Goal: Information Seeking & Learning: Check status

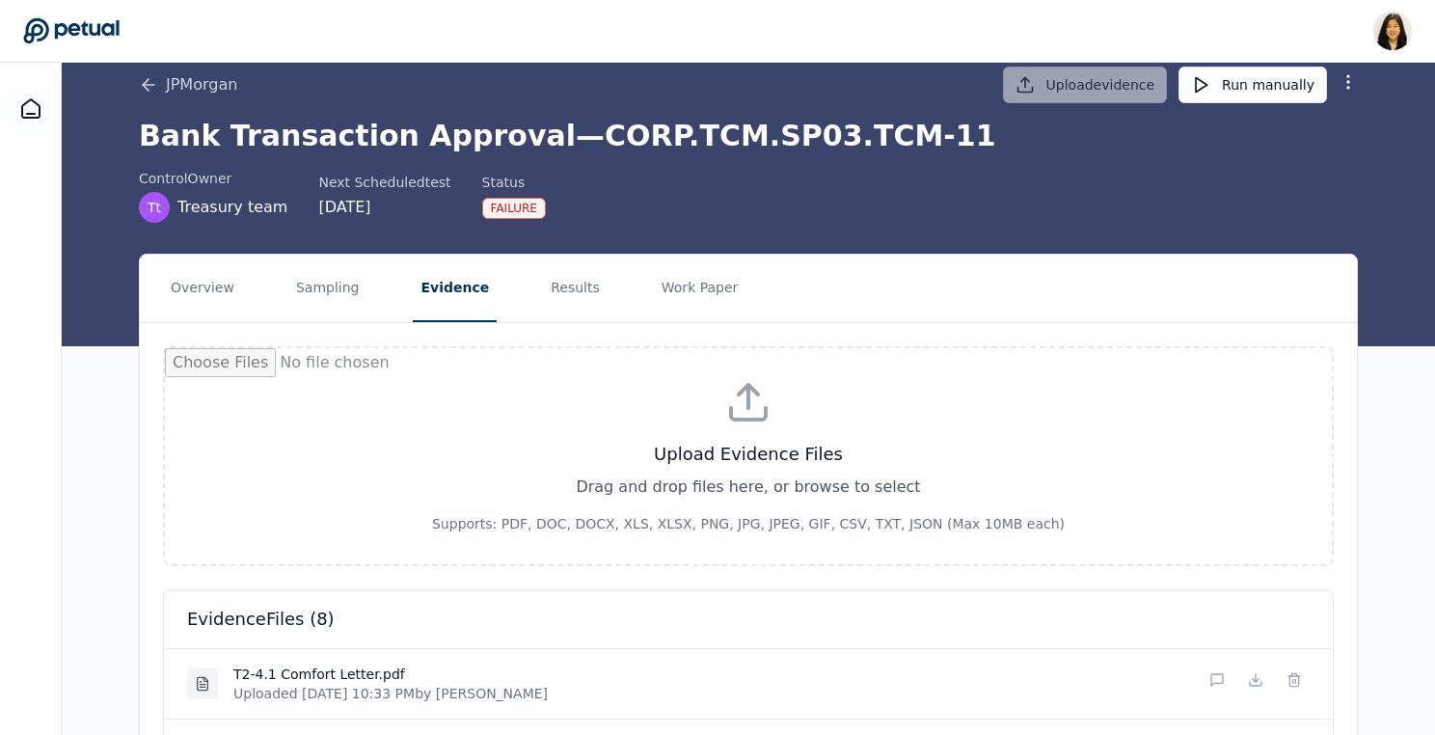
scroll to position [9, 0]
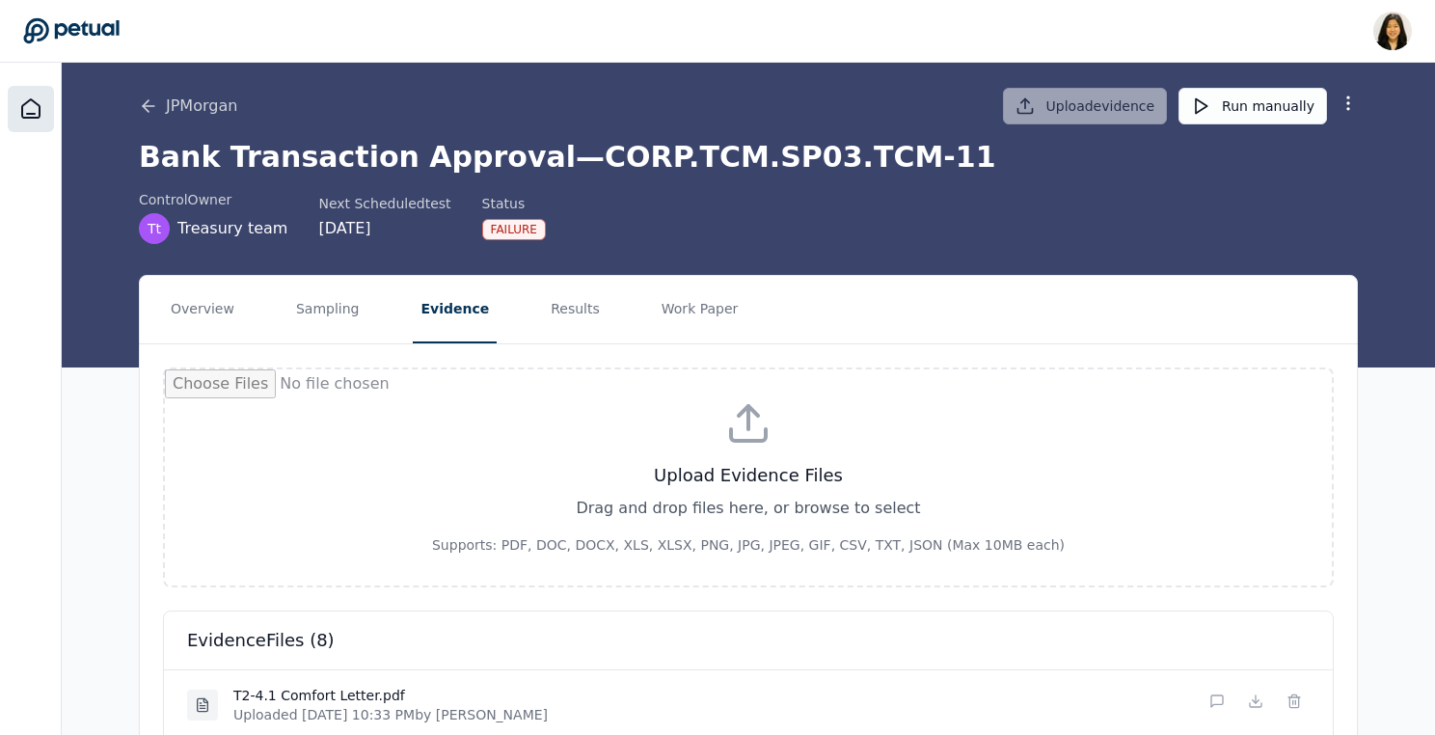
click at [38, 100] on icon at bounding box center [30, 108] width 23 height 23
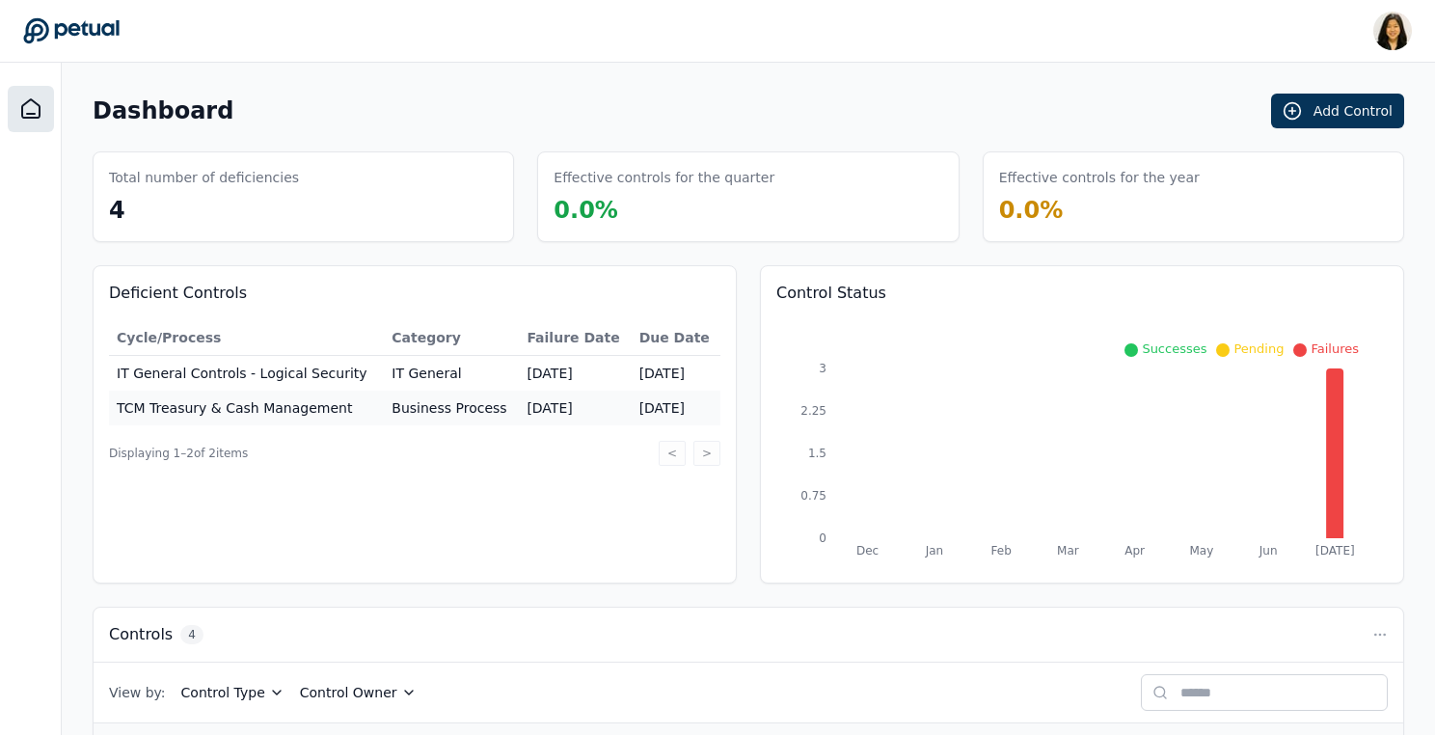
scroll to position [296, 0]
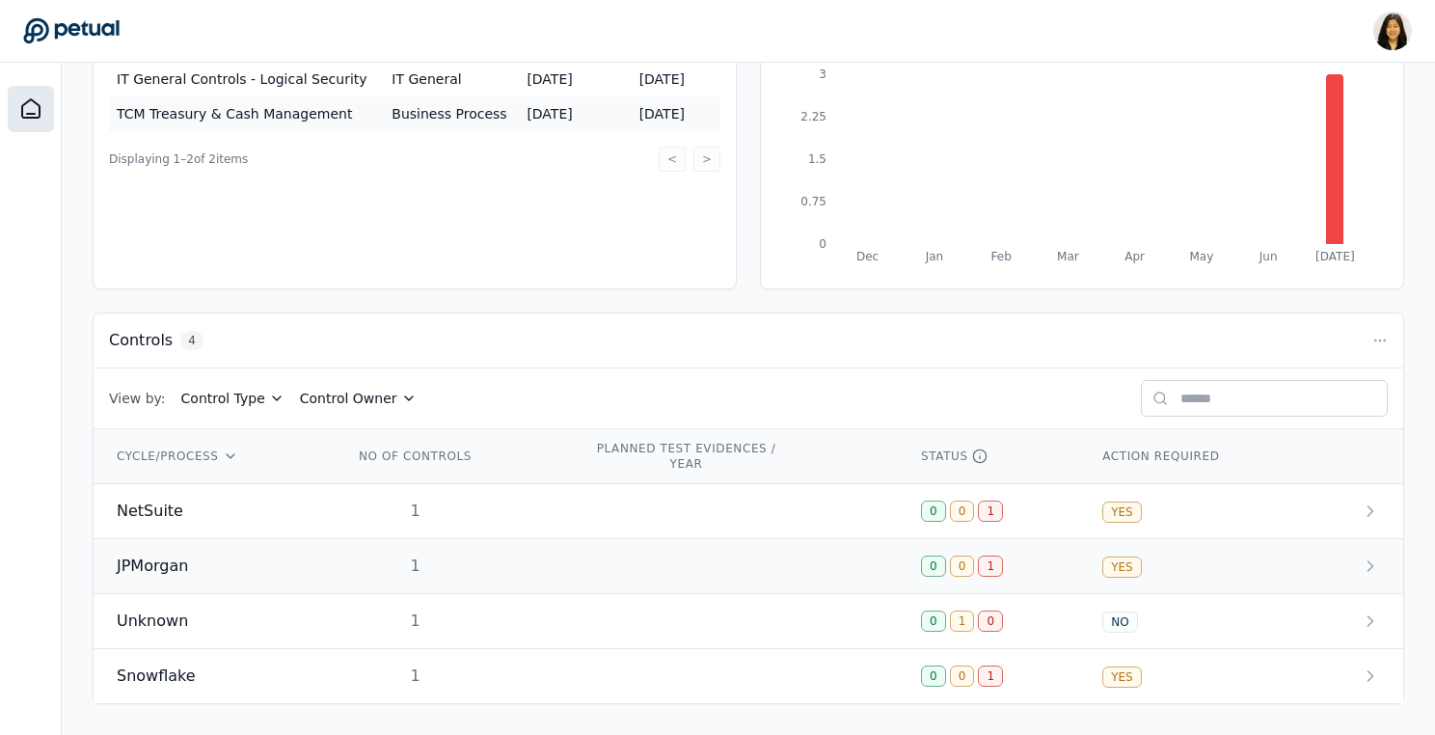
click at [141, 555] on span "JPMorgan" at bounding box center [152, 565] width 71 height 23
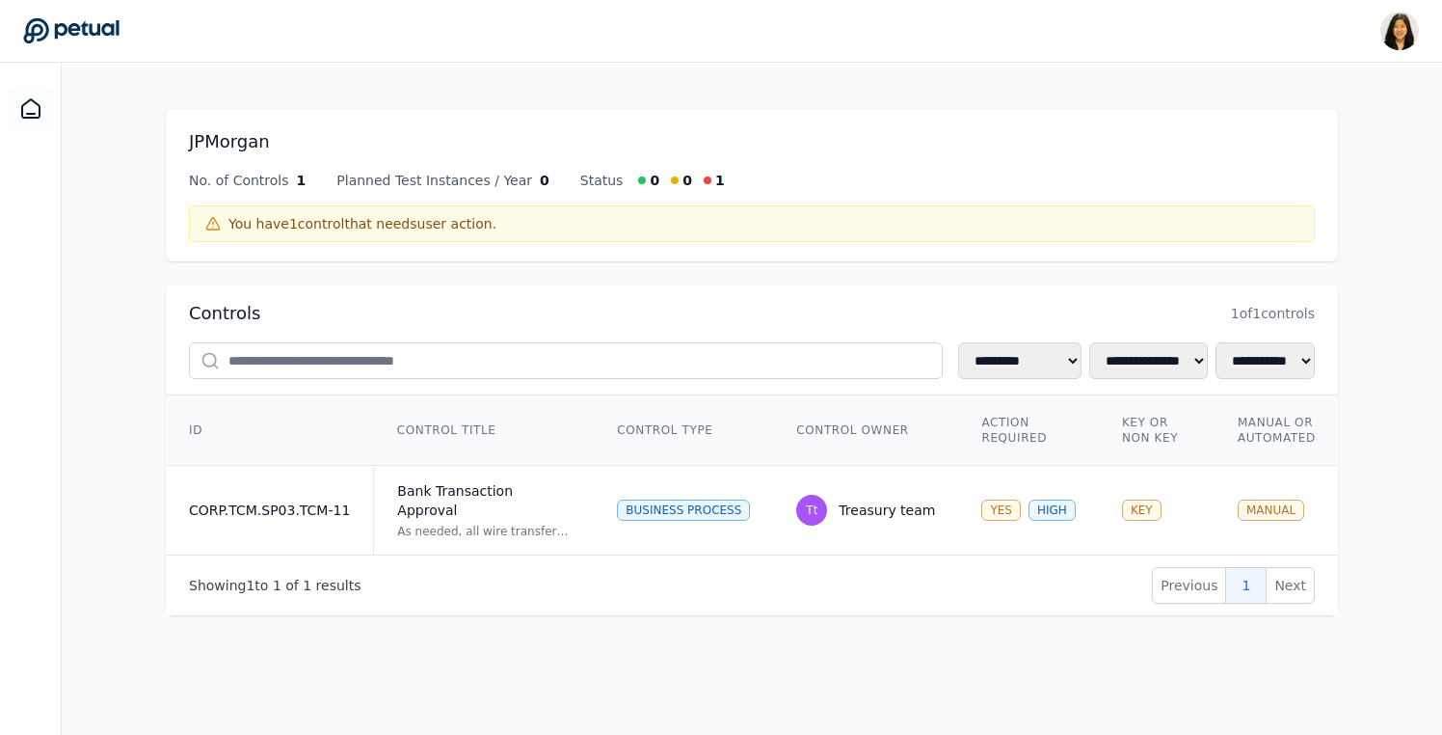
click at [89, 27] on icon at bounding box center [71, 30] width 96 height 27
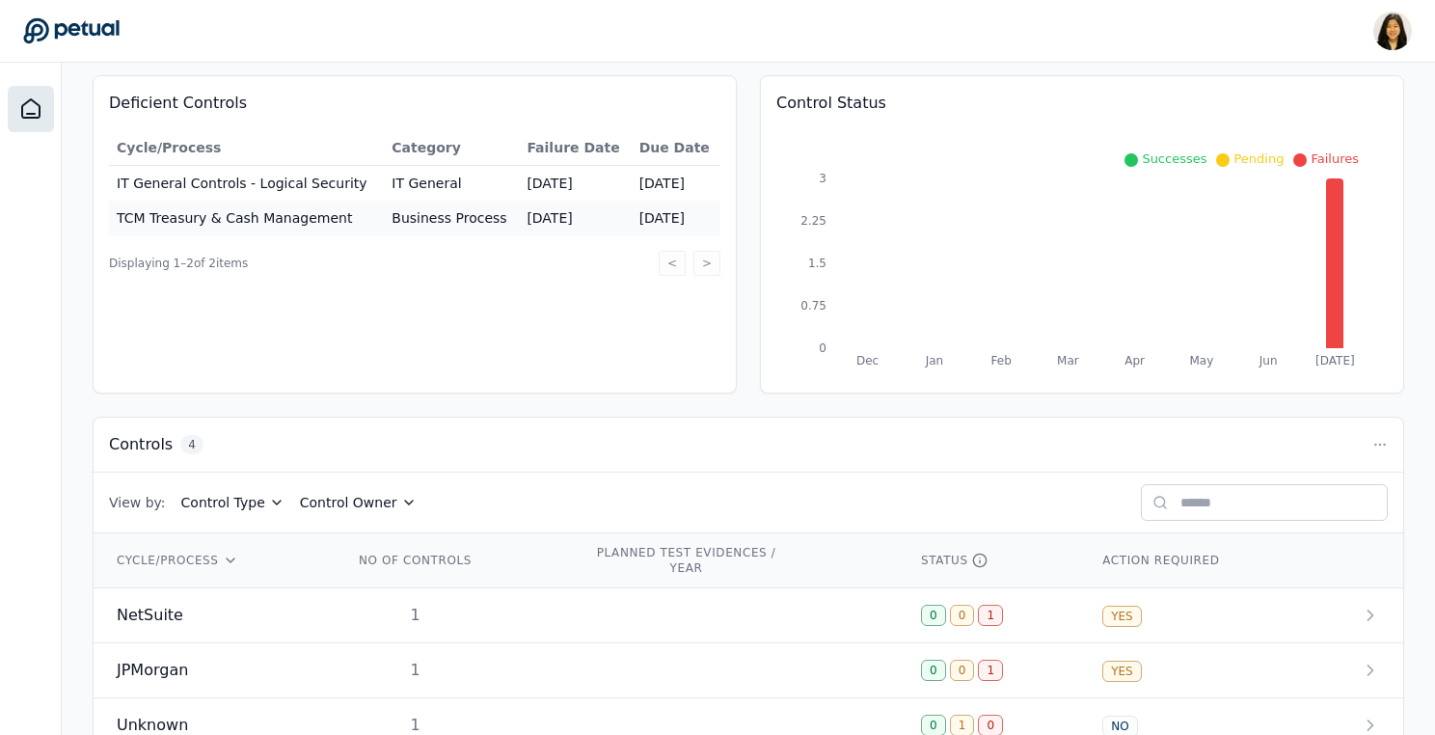
scroll to position [296, 0]
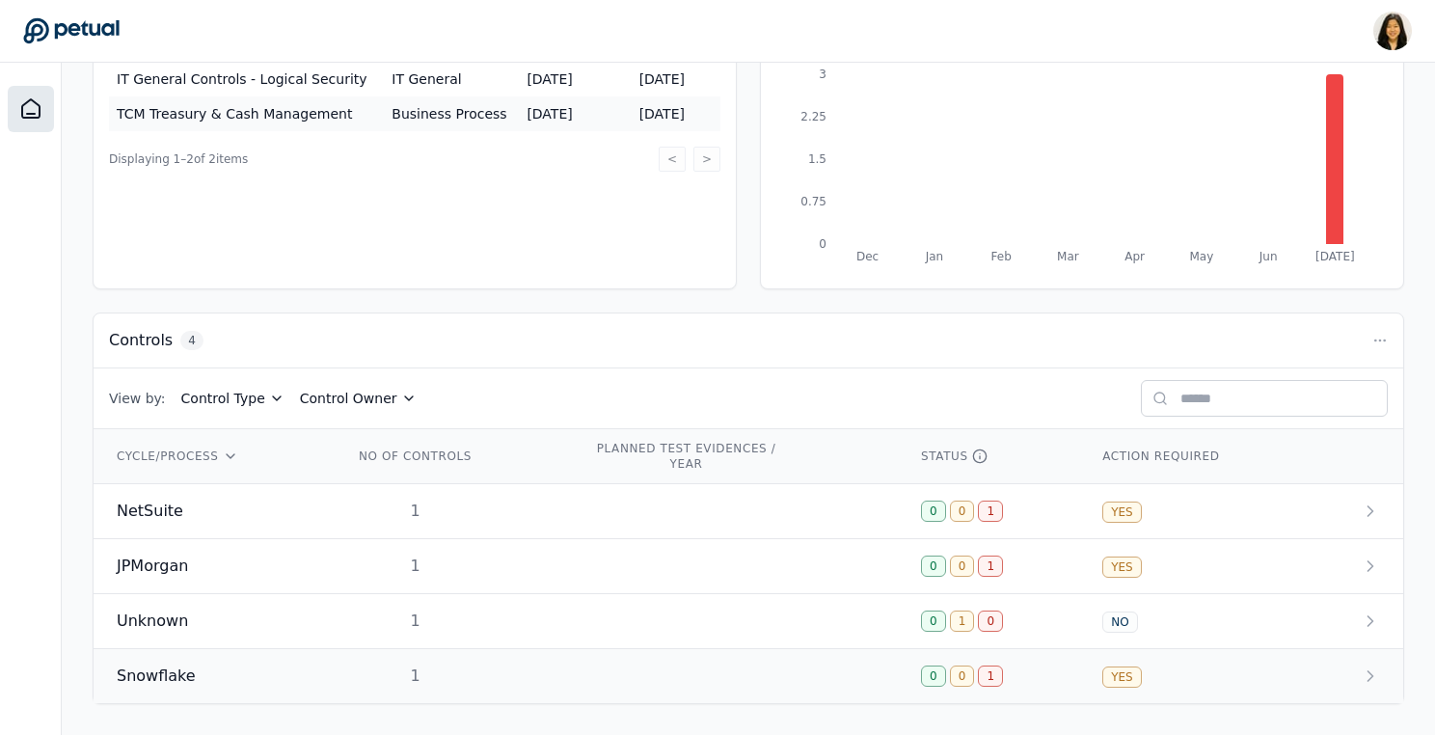
click at [152, 679] on span "Snowflake" at bounding box center [156, 675] width 79 height 23
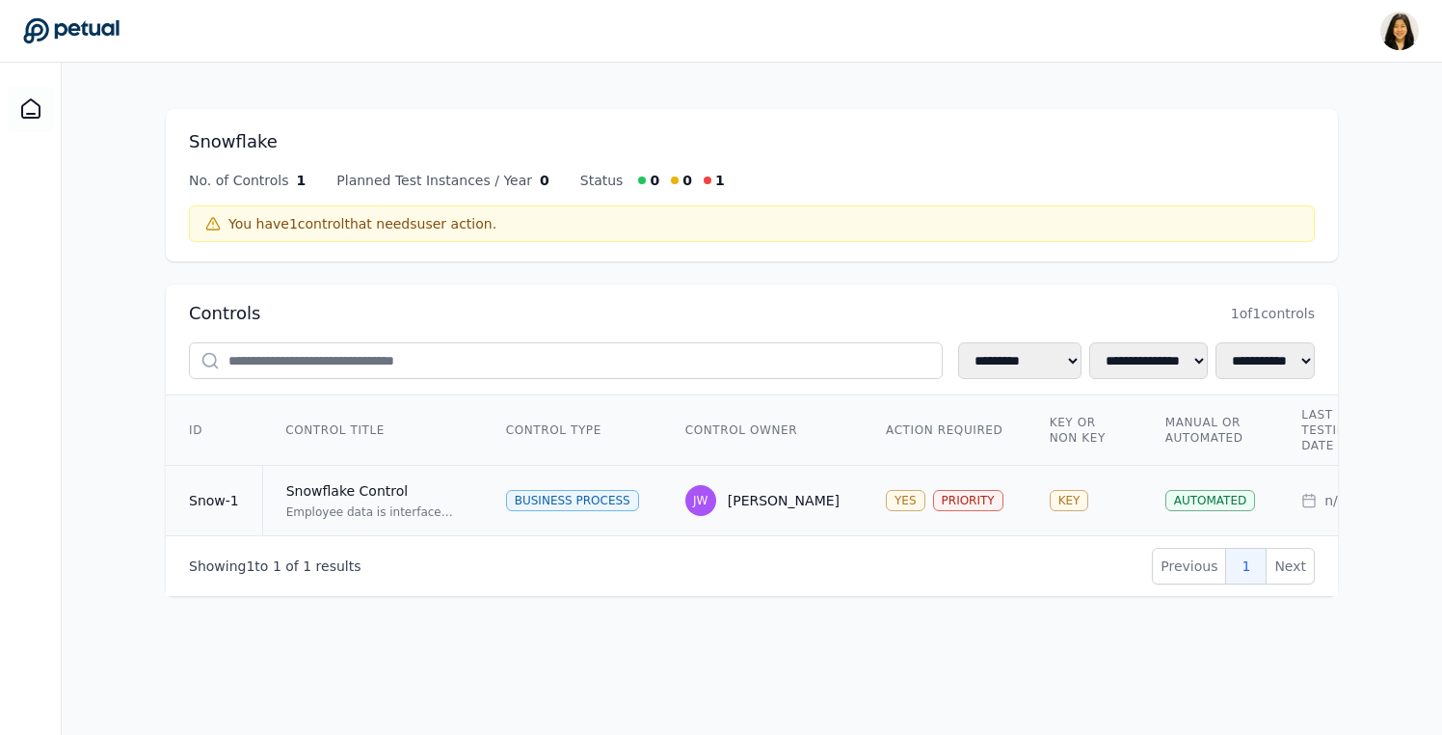
click at [358, 505] on div "Employee data is interfaced from Workday to NetSuite via Snowflake. The control…" at bounding box center [373, 511] width 174 height 15
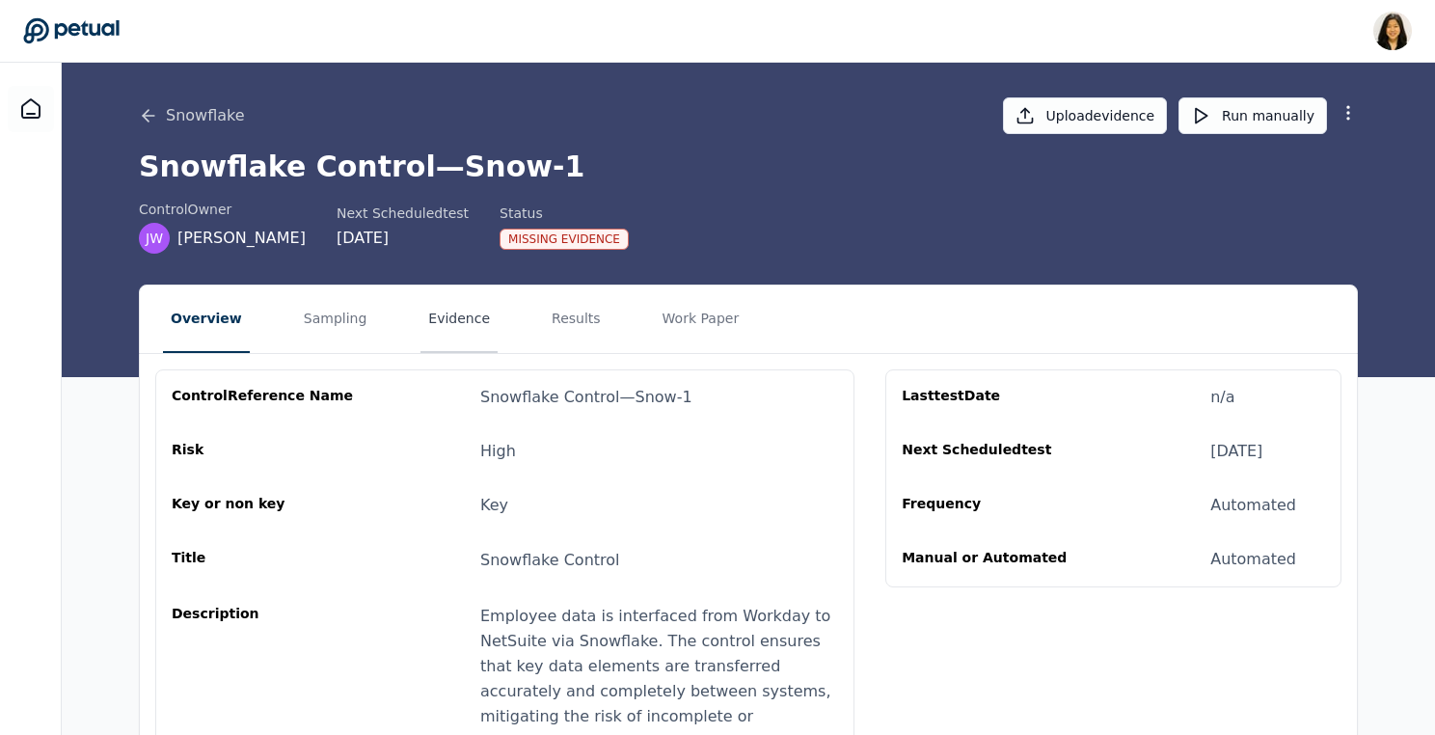
click at [457, 323] on button "Evidence" at bounding box center [458, 318] width 77 height 67
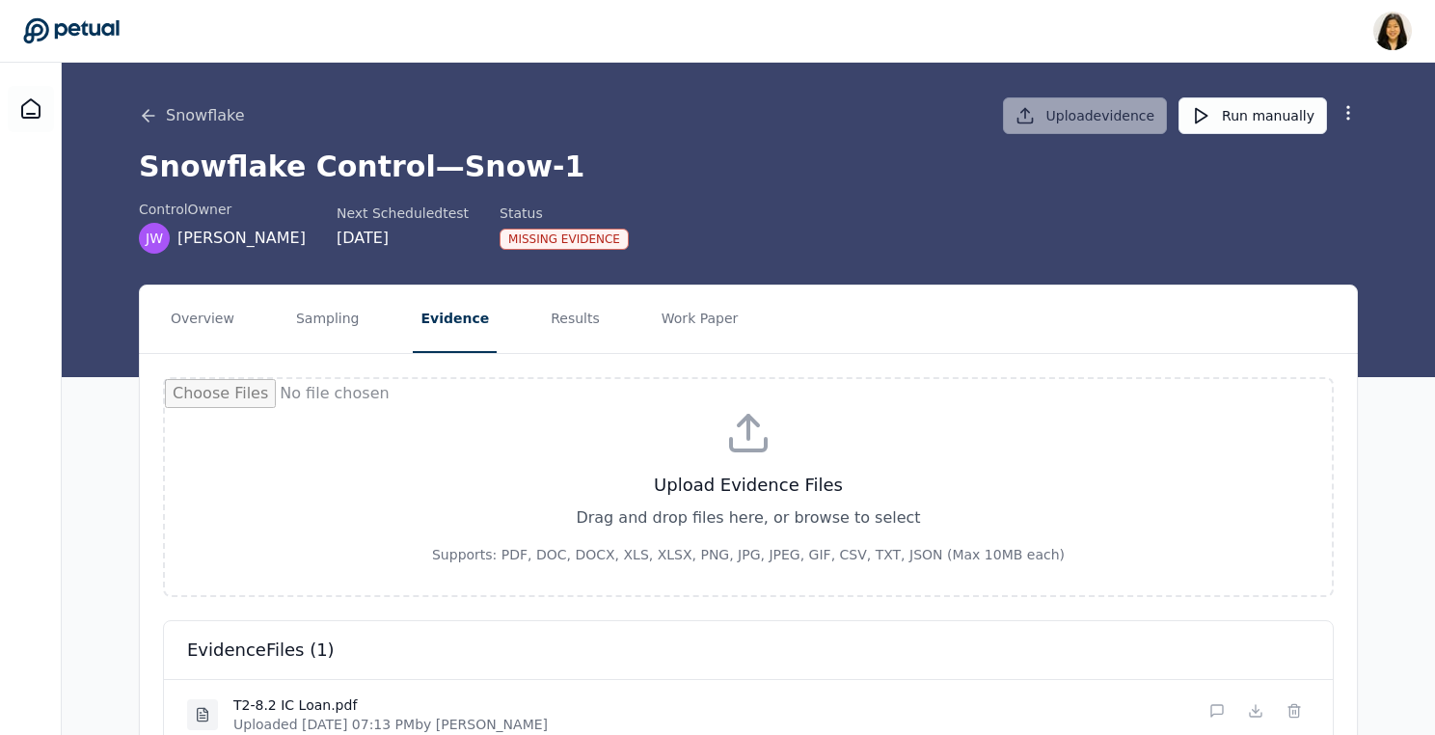
scroll to position [100, 0]
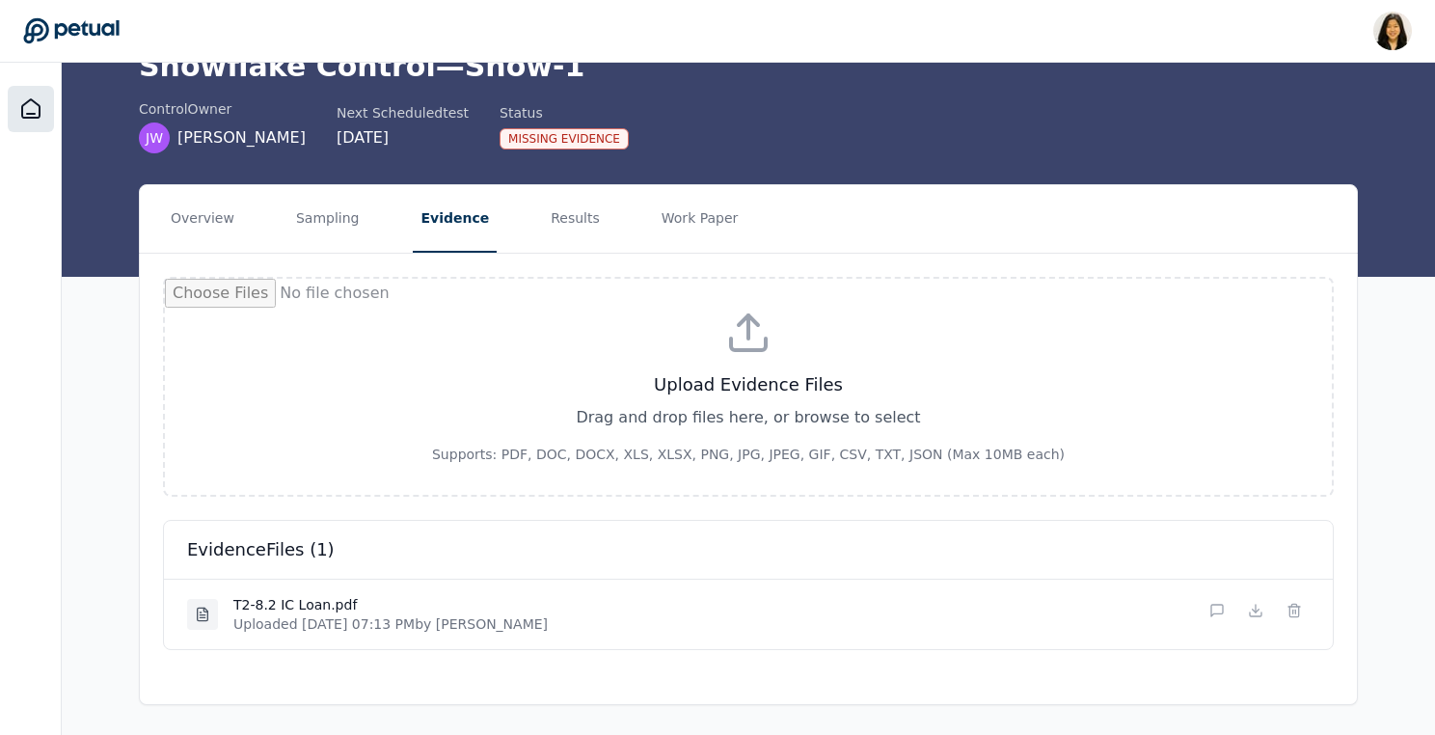
click at [37, 109] on icon at bounding box center [30, 108] width 23 height 23
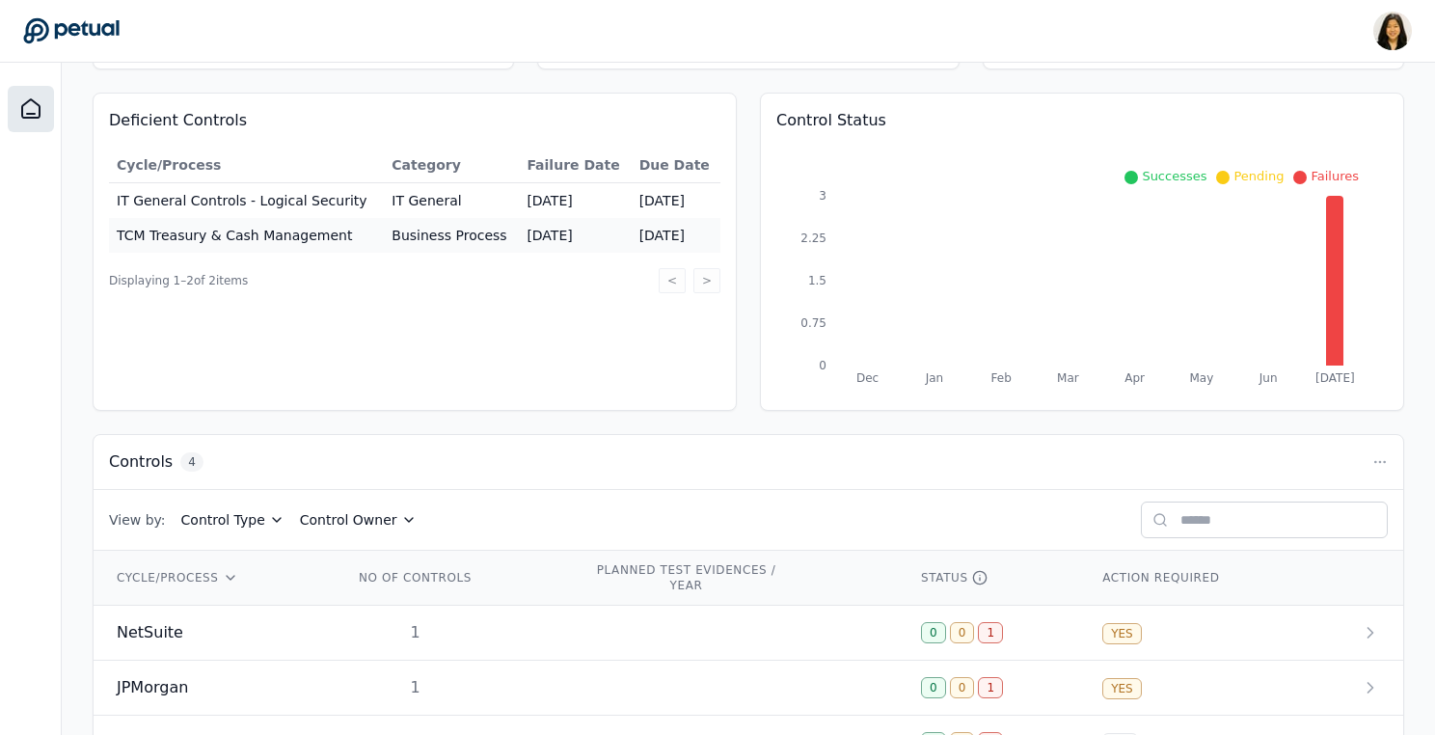
scroll to position [296, 0]
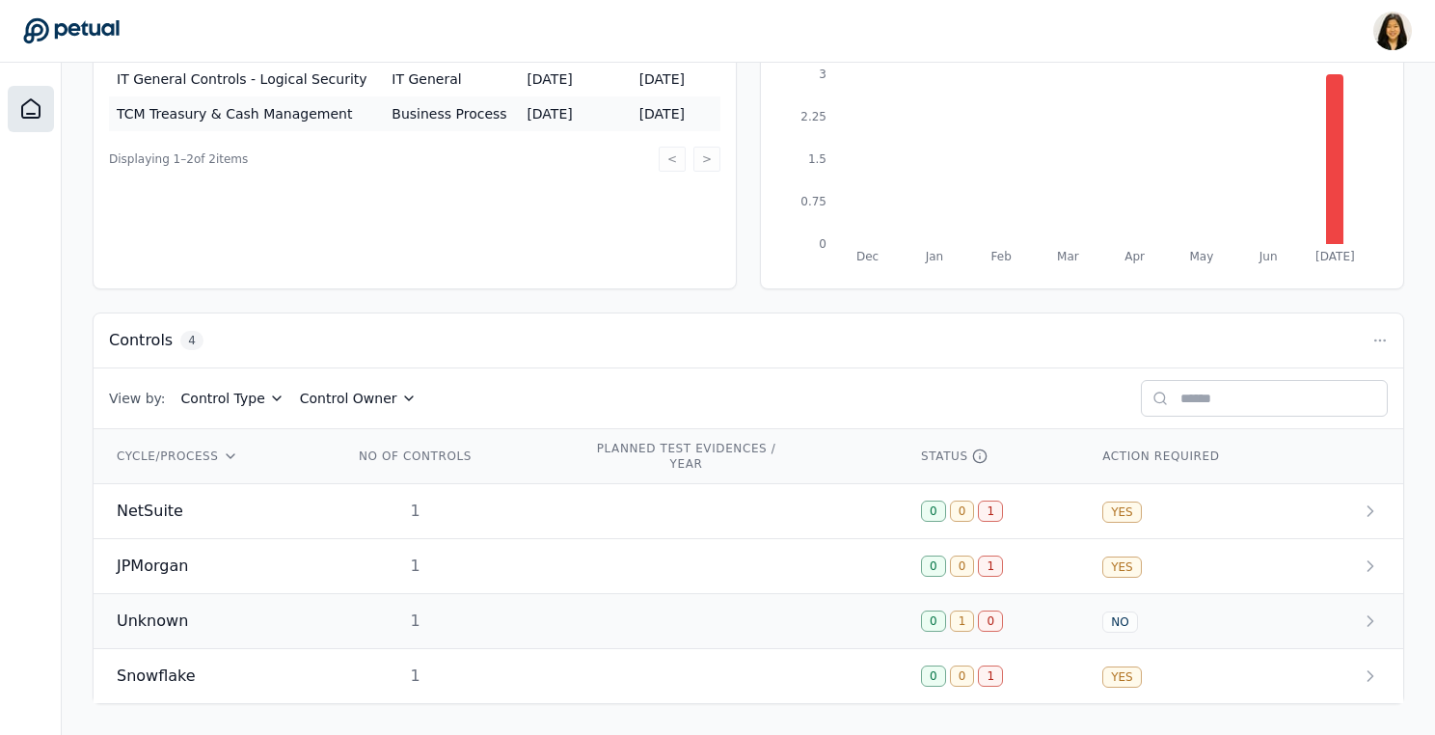
click at [306, 596] on td "Unknown" at bounding box center [212, 621] width 237 height 55
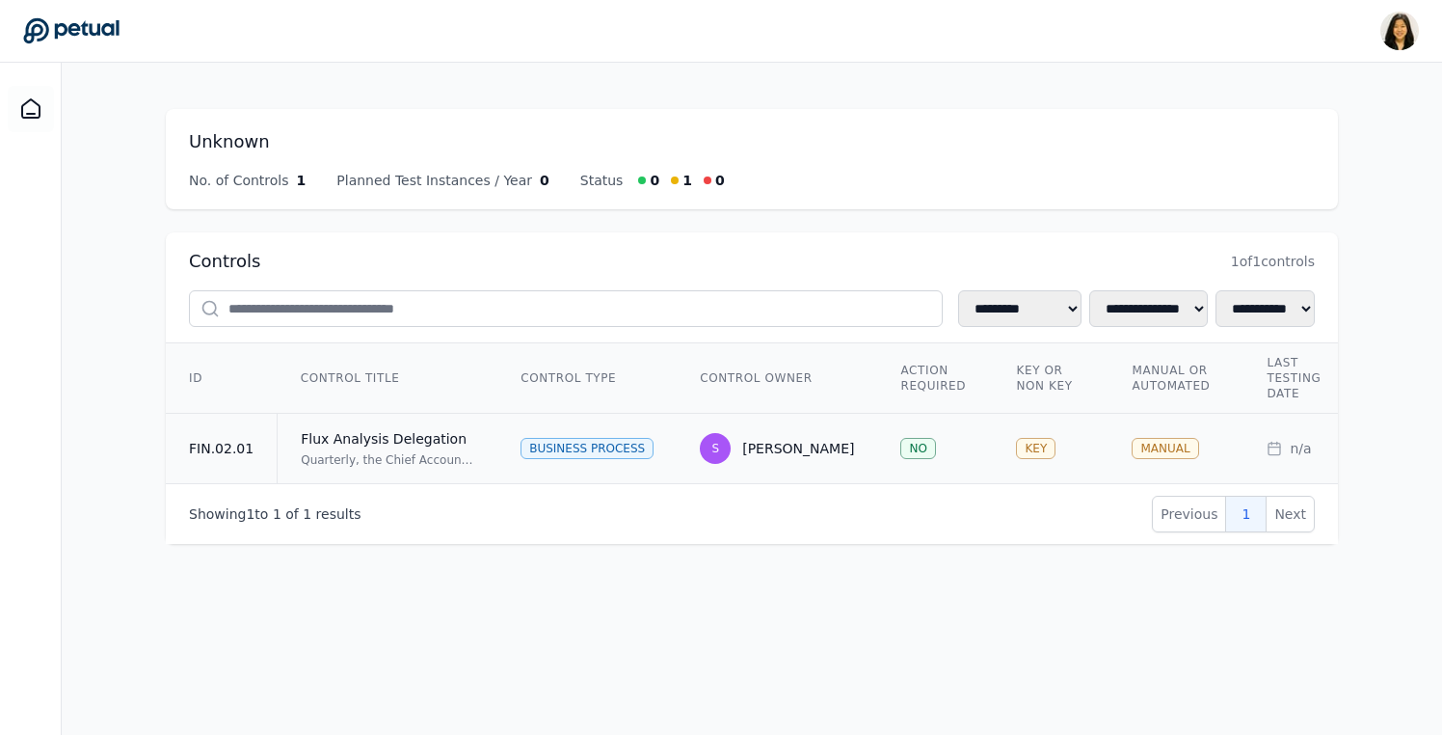
click at [406, 431] on div "Flux Analysis Delegation" at bounding box center [388, 438] width 174 height 19
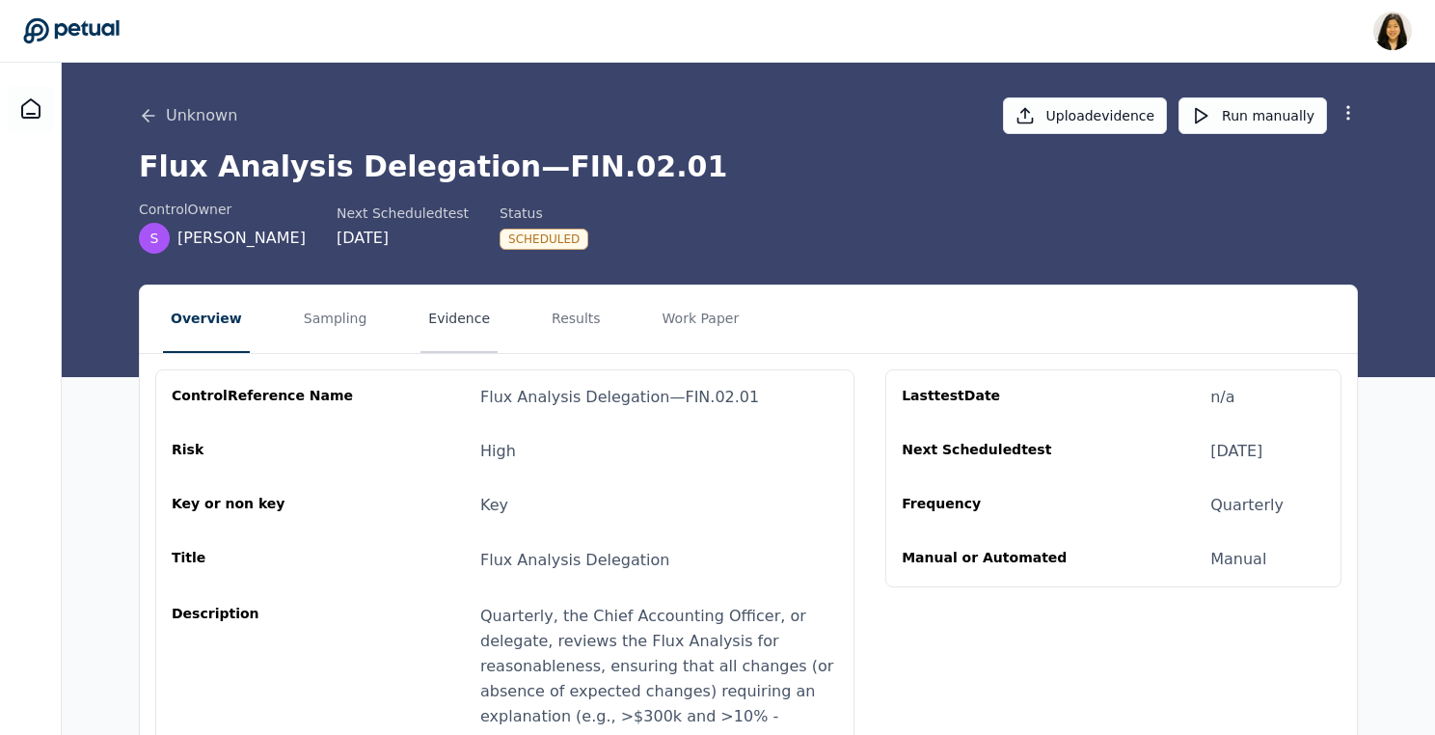
click at [441, 324] on button "Evidence" at bounding box center [458, 318] width 77 height 67
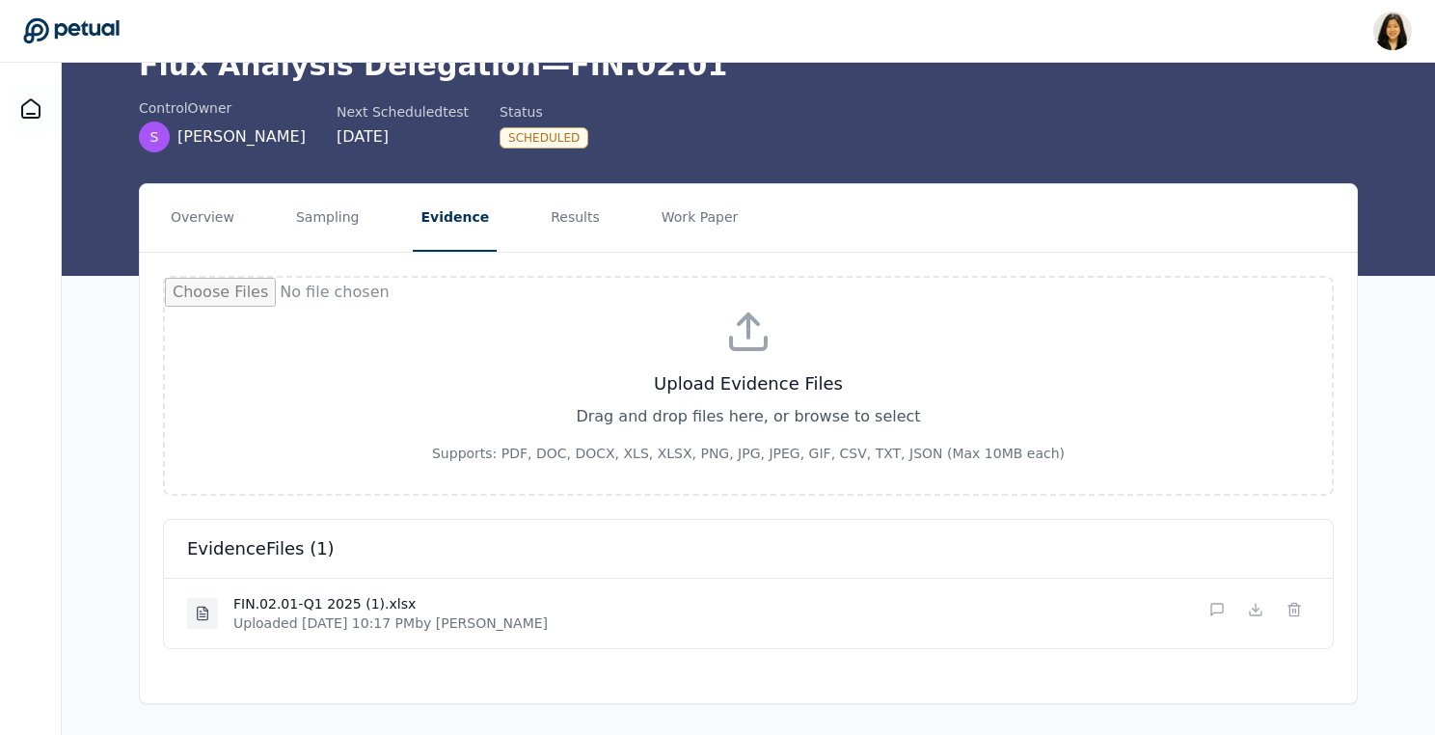
scroll to position [99, 0]
